Goal: Information Seeking & Learning: Learn about a topic

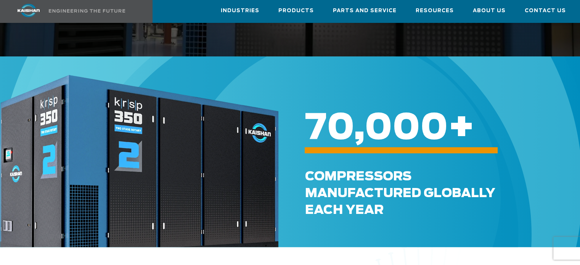
scroll to position [172, 0]
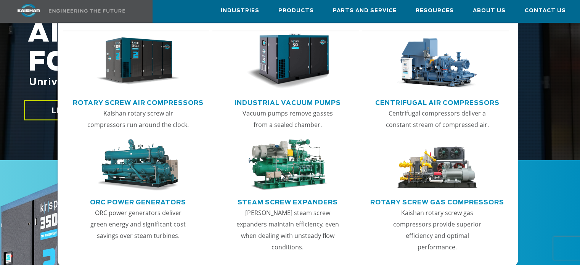
click at [150, 103] on link "Rotary Screw Air Compressors" at bounding box center [138, 101] width 131 height 11
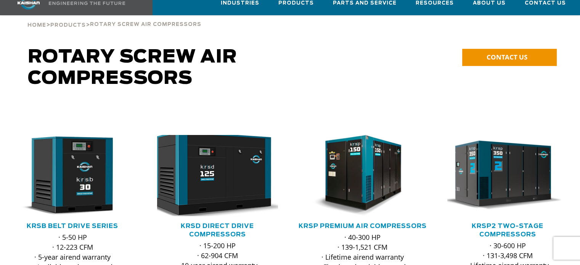
scroll to position [95, 0]
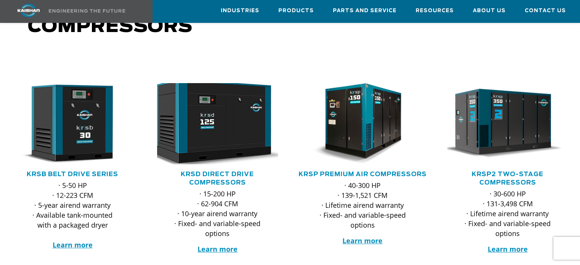
click at [208, 131] on img at bounding box center [211, 124] width 133 height 90
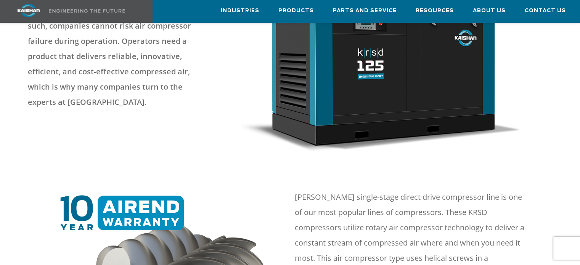
scroll to position [105, 0]
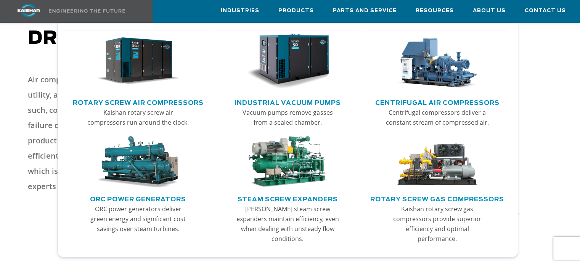
click at [136, 103] on link "Rotary Screw Air Compressors" at bounding box center [138, 101] width 131 height 11
